Goal: Register for event/course

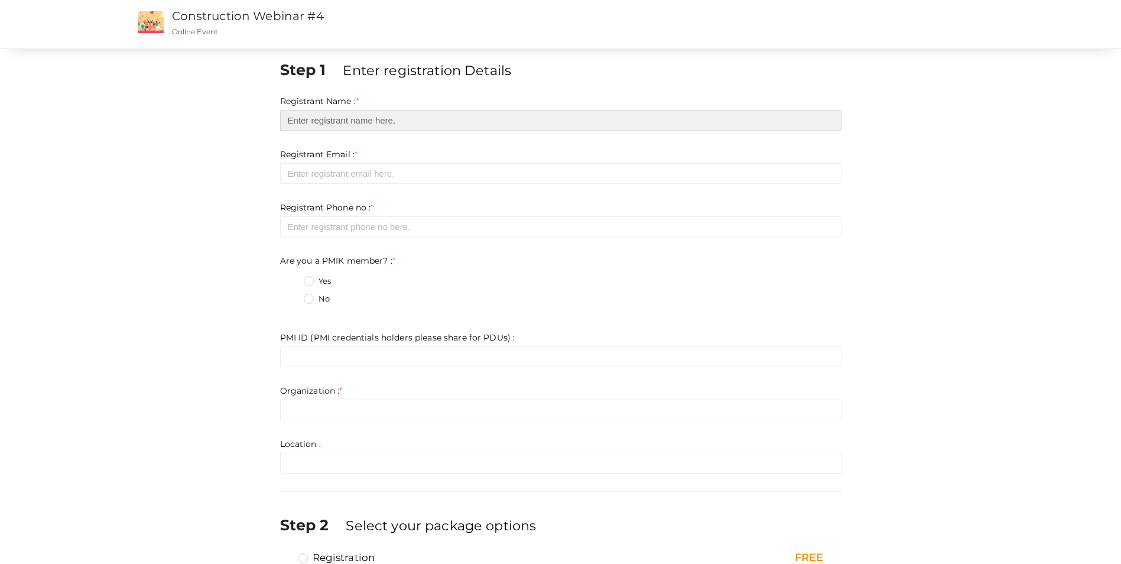
click at [311, 120] on input "text" at bounding box center [560, 120] width 561 height 21
type input "Ashraf El Sayed"
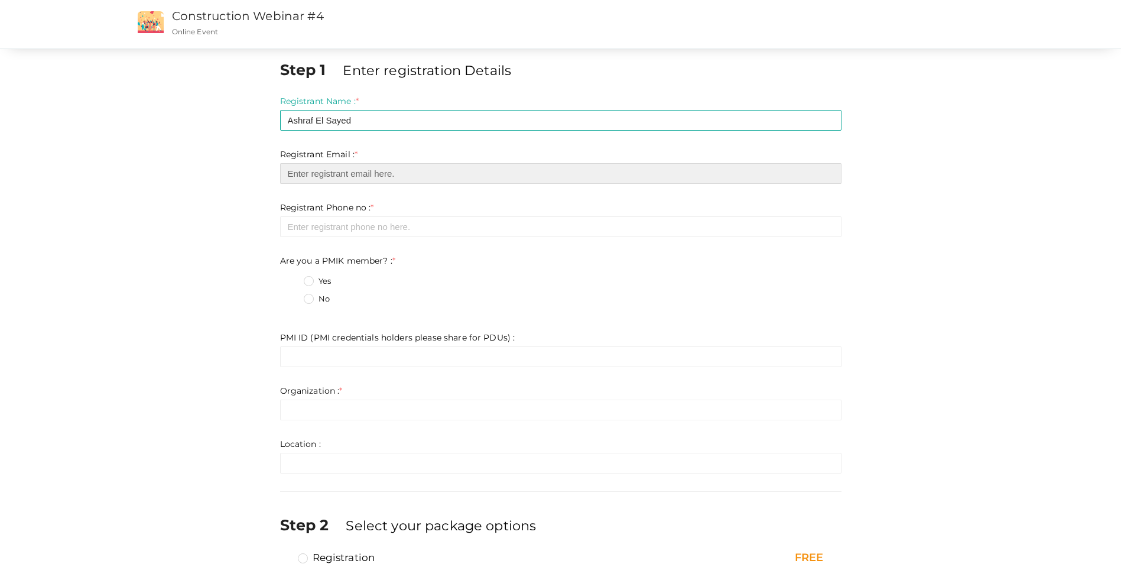
click at [369, 174] on input "email" at bounding box center [560, 173] width 561 height 21
type input "[EMAIL_ADDRESS][PERSON_NAME][PERSON_NAME][DOMAIN_NAME]"
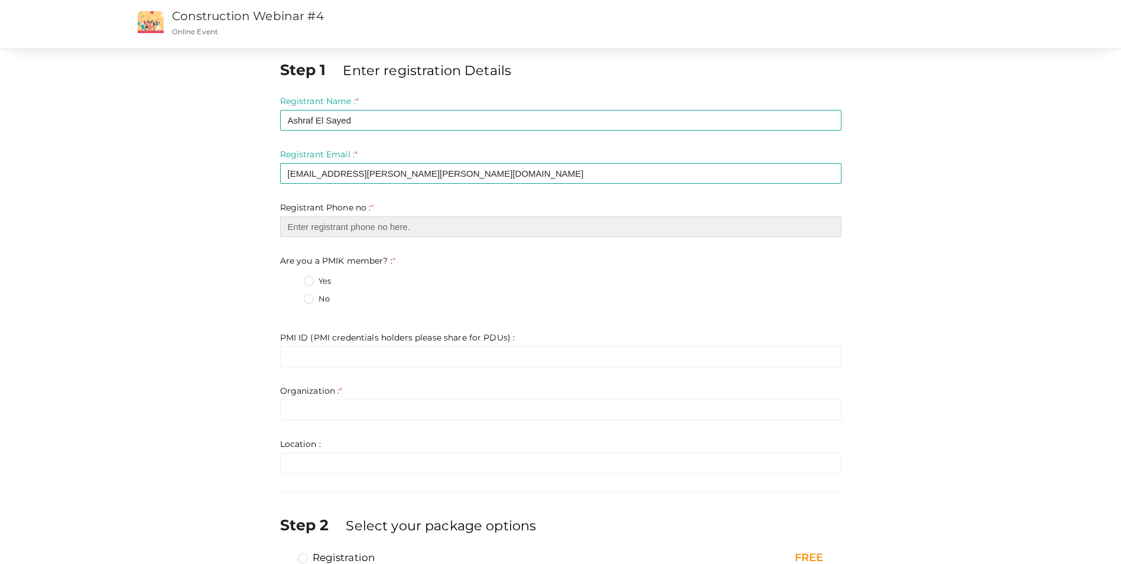
click at [408, 225] on input "number" at bounding box center [560, 226] width 561 height 21
type input "97455190780"
click at [308, 298] on label "No" at bounding box center [317, 299] width 26 height 12
click at [292, 295] on member\?\+1 "No" at bounding box center [292, 295] width 0 height 0
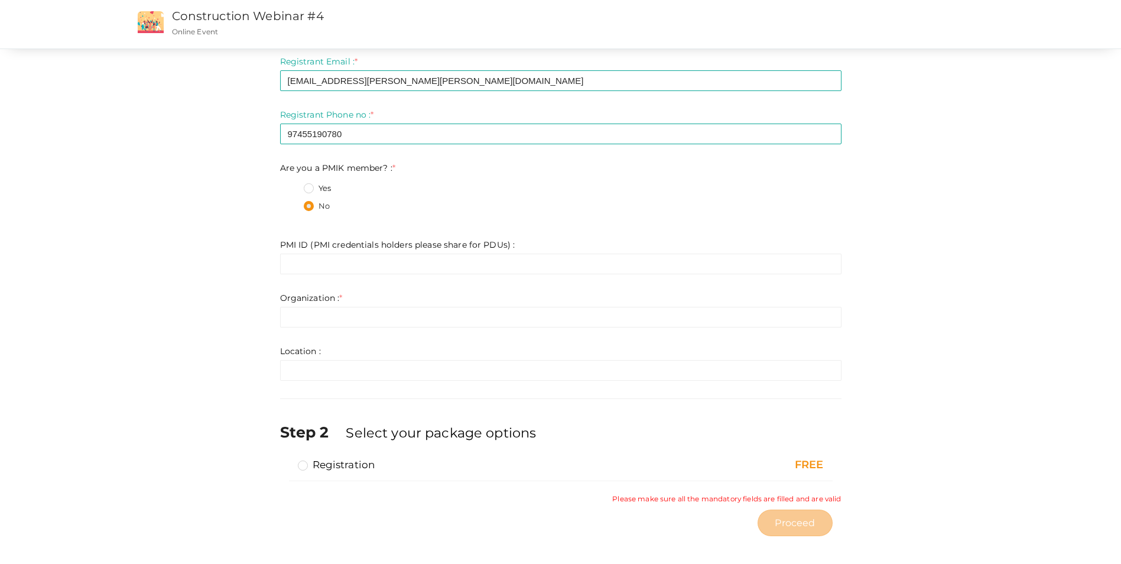
scroll to position [100, 0]
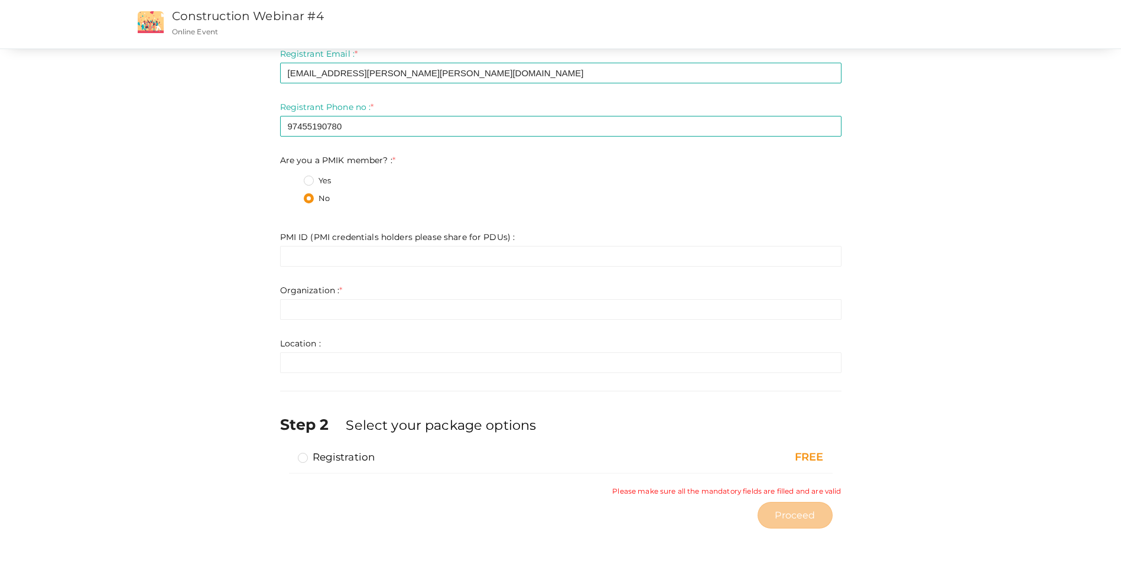
click at [305, 457] on label "Registration" at bounding box center [336, 457] width 77 height 14
click at [286, 452] on input "Registration" at bounding box center [286, 452] width 0 height 0
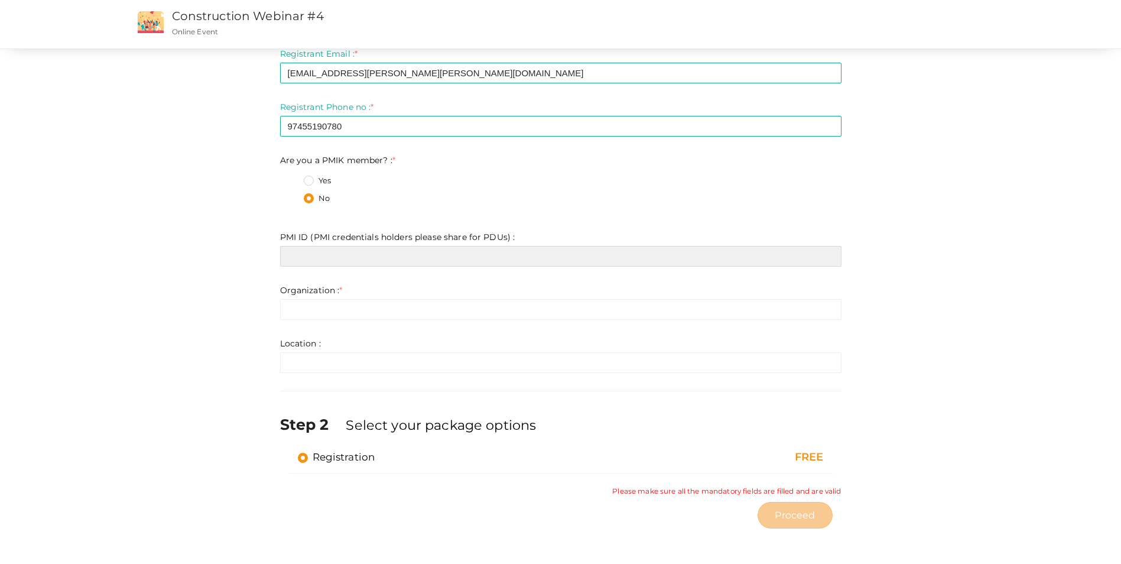
click at [307, 257] on input "text" at bounding box center [560, 256] width 561 height 21
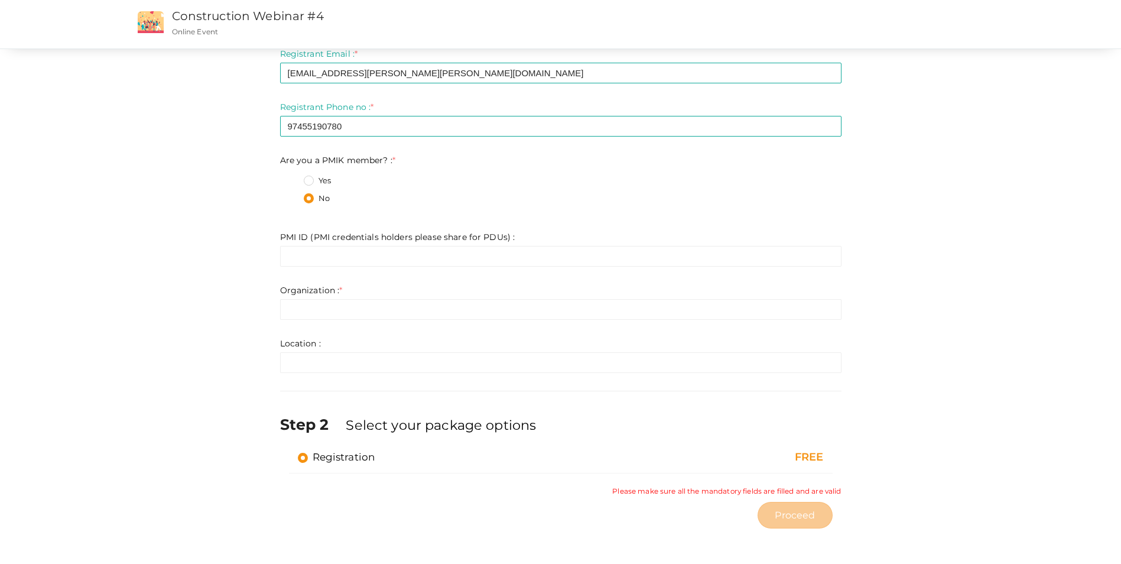
click at [590, 212] on fieldset "Yes No" at bounding box center [560, 191] width 561 height 44
click at [376, 311] on input "text" at bounding box center [560, 309] width 561 height 21
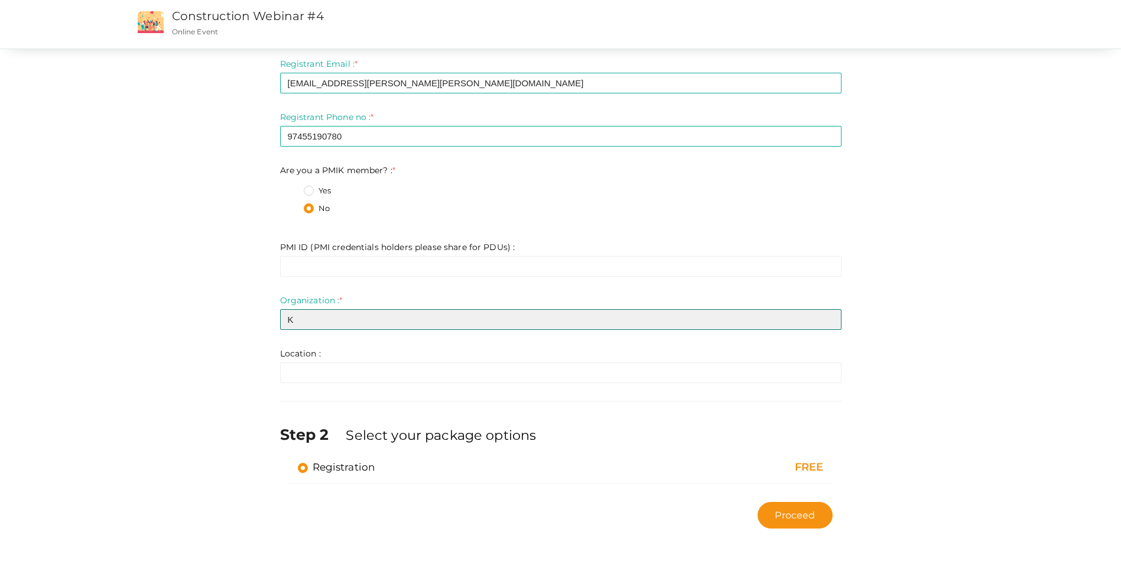
scroll to position [90, 0]
type input "KEO"
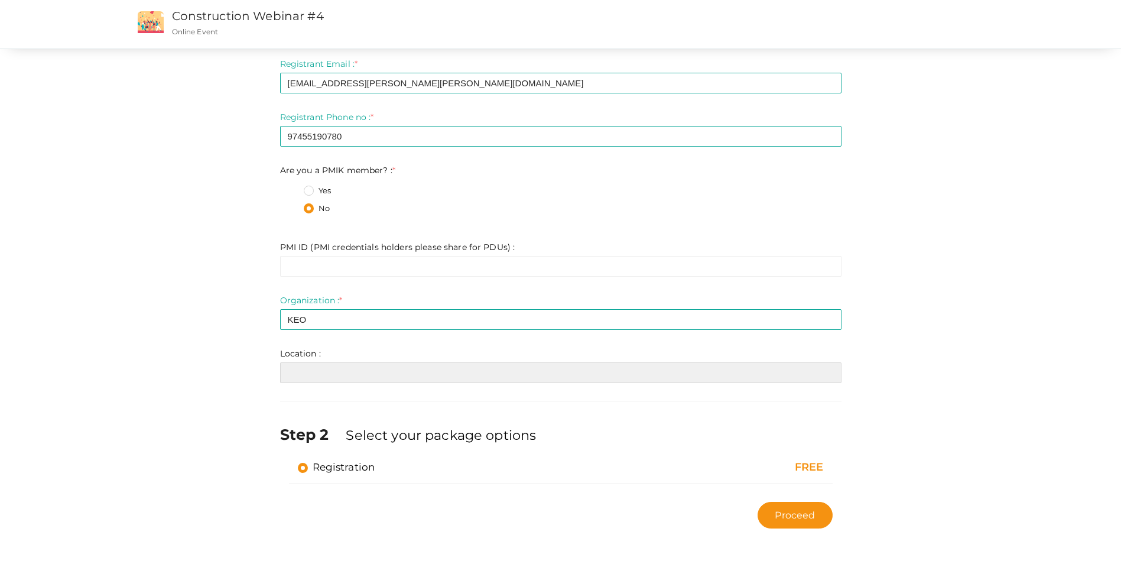
click at [362, 374] on input "text" at bounding box center [560, 372] width 561 height 21
type input "[GEOGRAPHIC_DATA]"
click at [902, 232] on div "Step 1 Enter registration Details Registrant Name : * [PERSON_NAME] El [PERSON_…" at bounding box center [561, 251] width 886 height 565
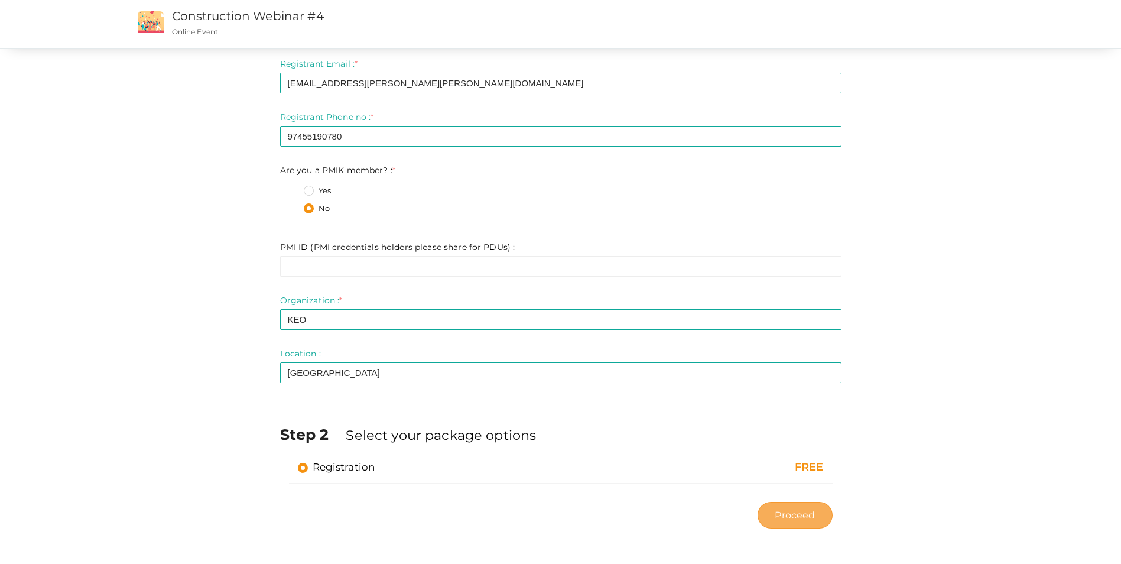
click at [817, 516] on button "Proceed" at bounding box center [795, 515] width 74 height 27
type input "N/A"
